Goal: Information Seeking & Learning: Learn about a topic

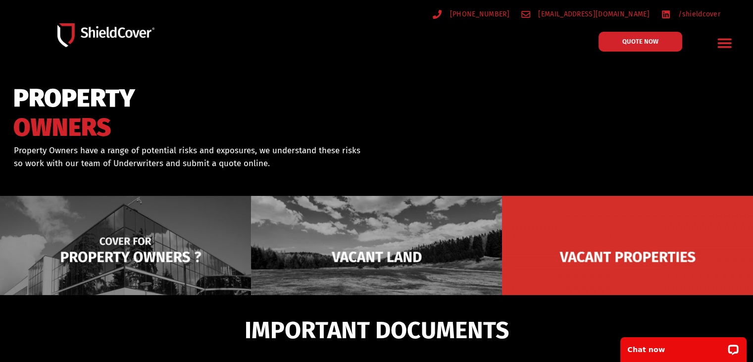
click at [148, 248] on img at bounding box center [125, 257] width 251 height 122
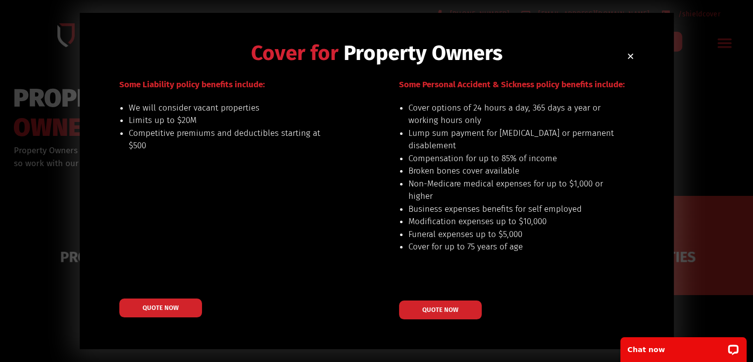
click at [633, 55] on icon "Close" at bounding box center [630, 56] width 7 height 7
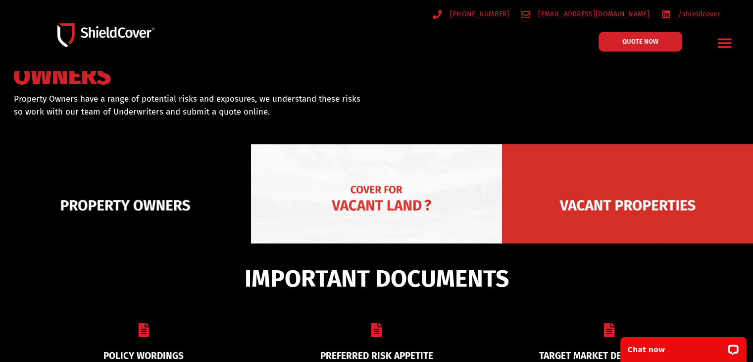
scroll to position [99, 0]
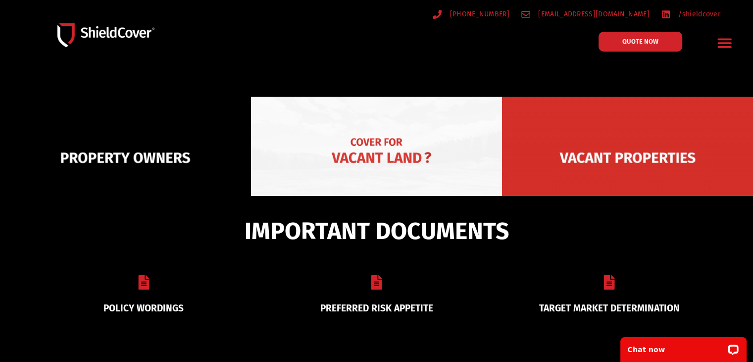
click at [397, 151] on img at bounding box center [376, 158] width 251 height 122
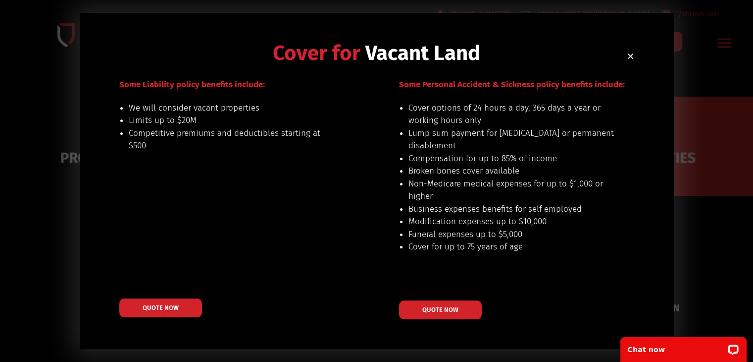
click at [633, 54] on icon "Close" at bounding box center [630, 56] width 7 height 7
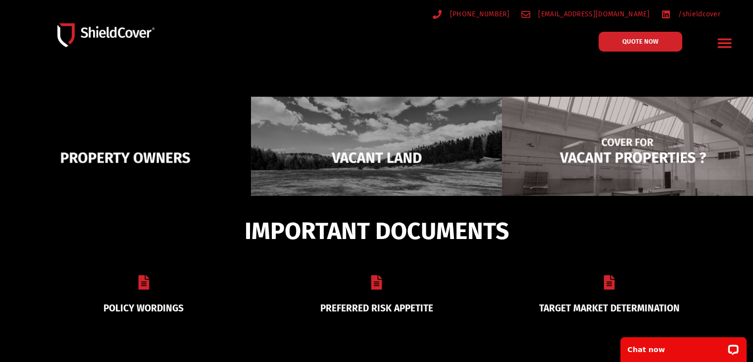
click at [592, 169] on img at bounding box center [627, 158] width 251 height 122
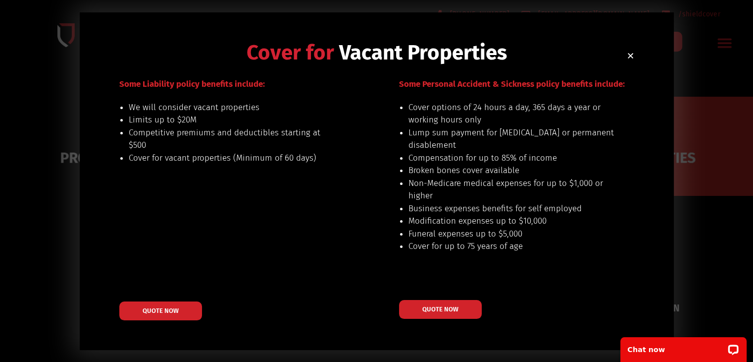
click at [630, 54] on icon "Close" at bounding box center [630, 55] width 7 height 7
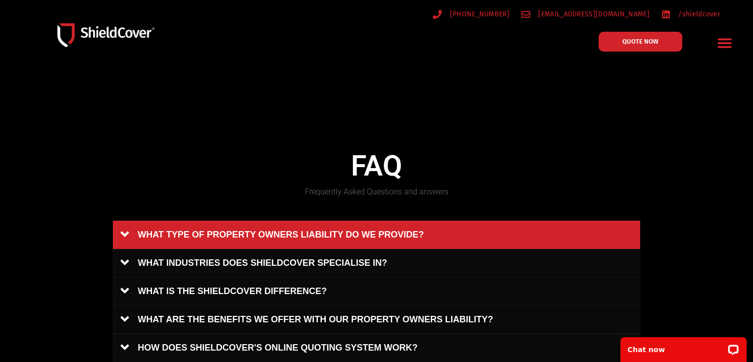
scroll to position [396, 0]
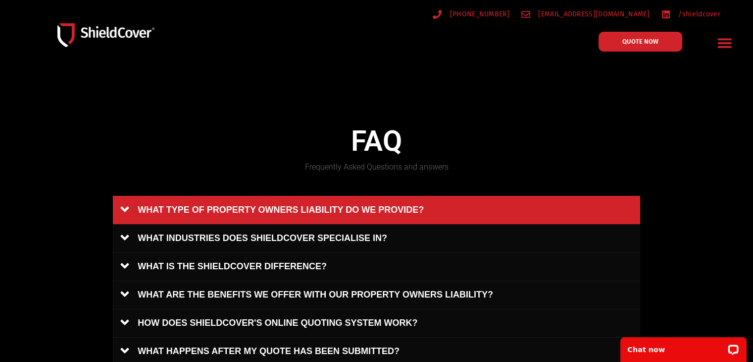
click at [318, 208] on link "WHAT TYPE OF PROPERTY OWNERS LIABILITY DO WE PROVIDE?" at bounding box center [377, 210] width 528 height 28
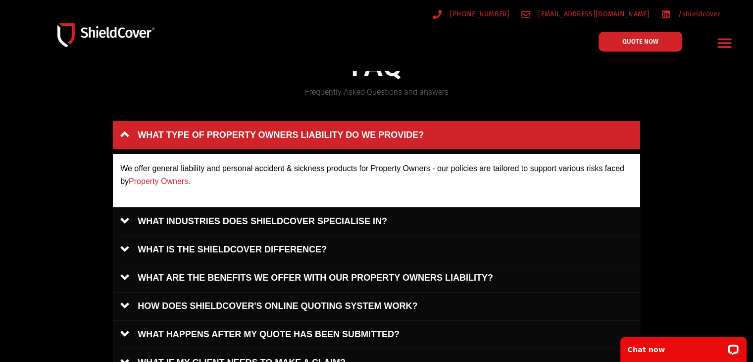
scroll to position [495, 0]
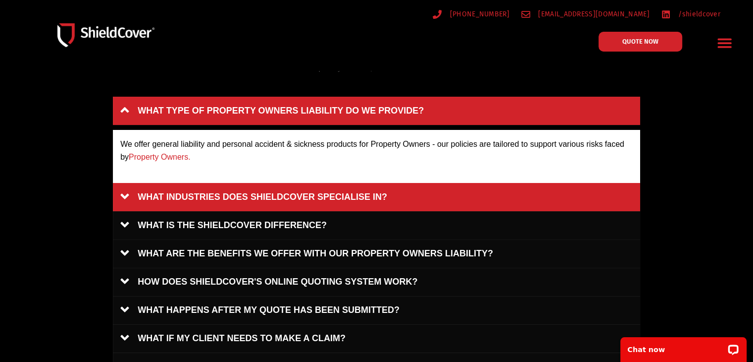
click at [222, 196] on link "WHAT INDUSTRIES DOES SHIELDCOVER SPECIALISE IN?" at bounding box center [377, 197] width 528 height 28
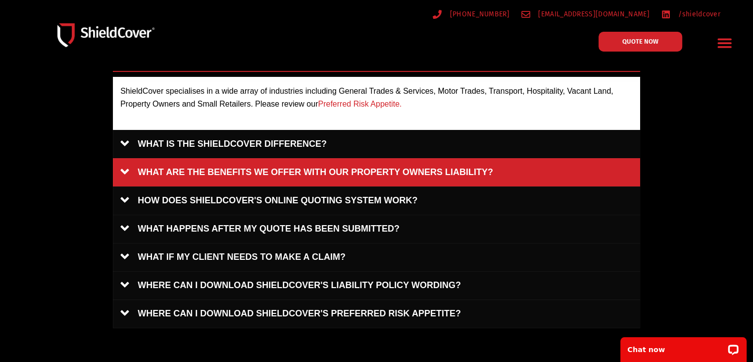
scroll to position [594, 0]
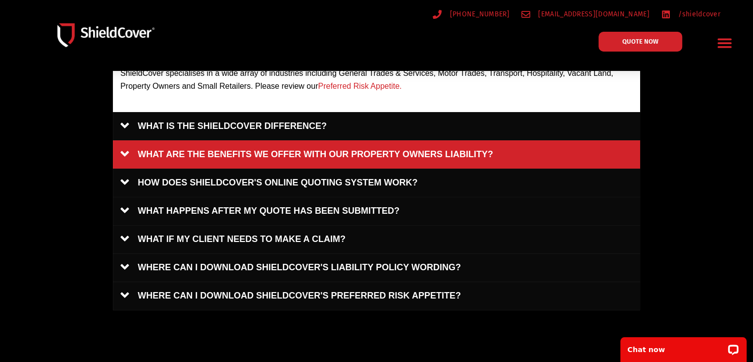
click at [293, 157] on link "WHAT ARE THE BENEFITS WE OFFER WITH OUR PROPERTY OWNERS LIABILITY?" at bounding box center [377, 154] width 528 height 28
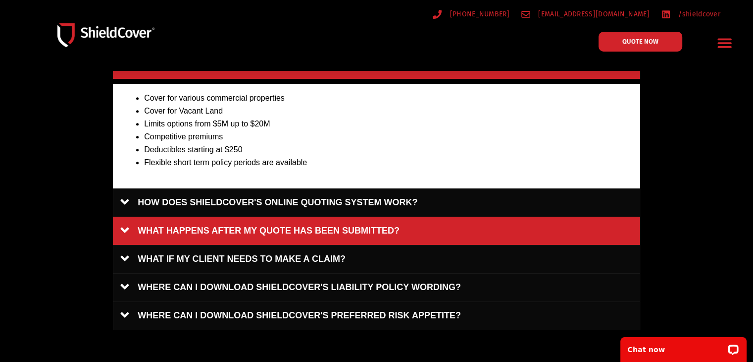
scroll to position [644, 0]
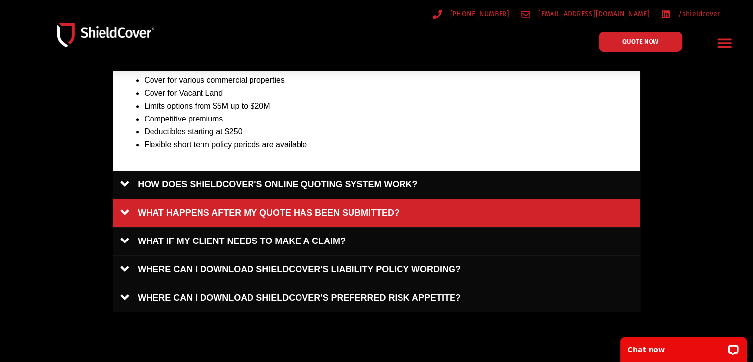
click at [239, 209] on link "WHAT HAPPENS AFTER MY QUOTE HAS BEEN SUBMITTED?" at bounding box center [377, 213] width 528 height 28
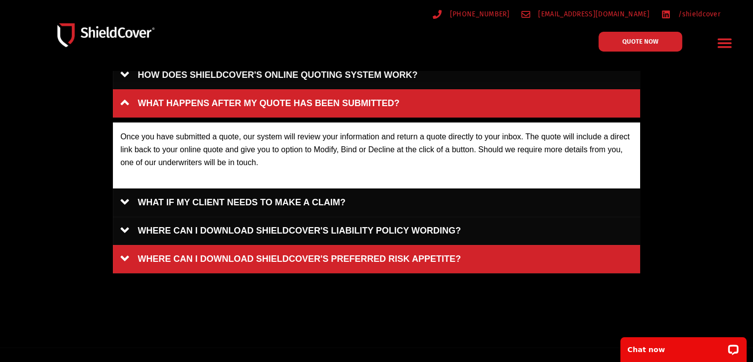
click at [239, 259] on link "WHERE CAN I DOWNLOAD SHIELDCOVER'S PREFERRED RISK APPETITE?" at bounding box center [377, 259] width 528 height 28
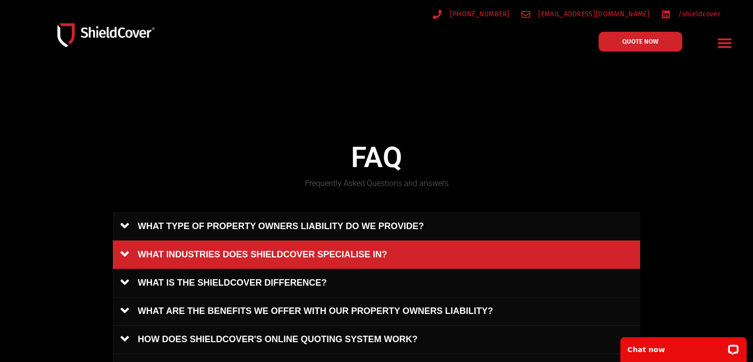
scroll to position [297, 0]
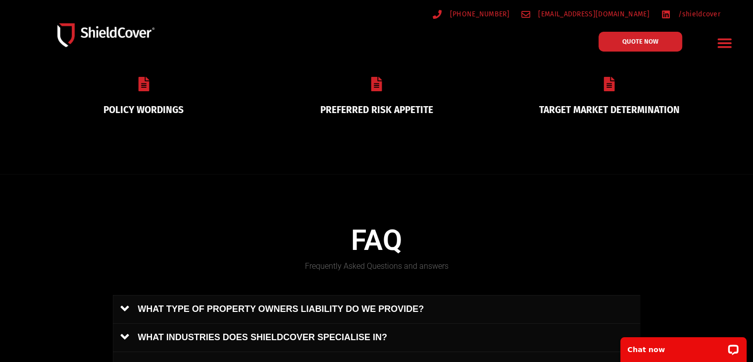
click at [386, 95] on div "PREFERRED RISK APPETITE" at bounding box center [376, 95] width 233 height 62
click at [372, 104] on link "PREFERRED RISK APPETITE" at bounding box center [376, 109] width 113 height 11
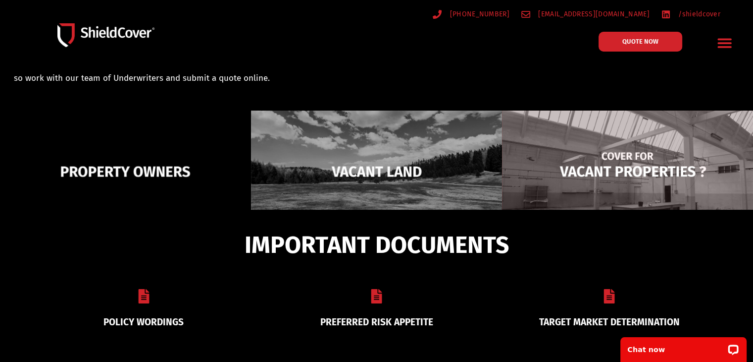
scroll to position [149, 0]
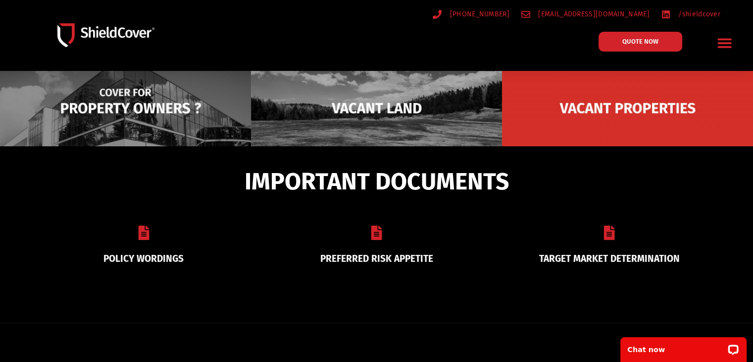
click at [99, 125] on img at bounding box center [125, 108] width 251 height 122
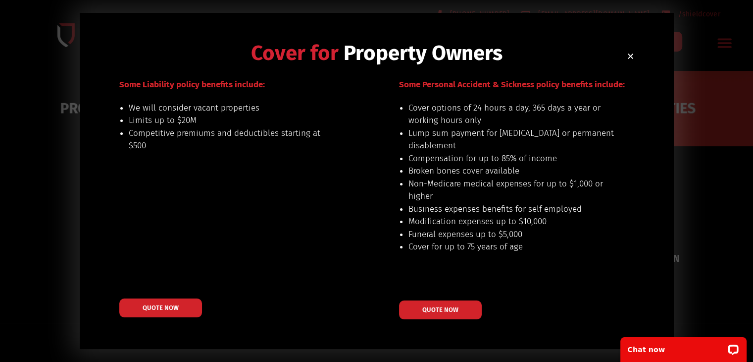
click at [629, 56] on icon "Close" at bounding box center [630, 56] width 7 height 7
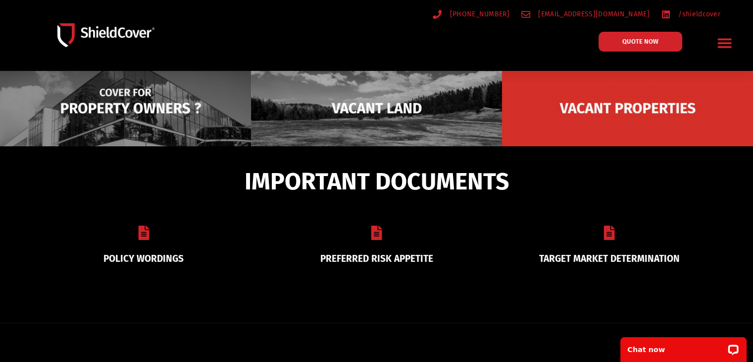
click at [177, 110] on img at bounding box center [125, 108] width 251 height 122
